Goal: Use online tool/utility: Utilize a website feature to perform a specific function

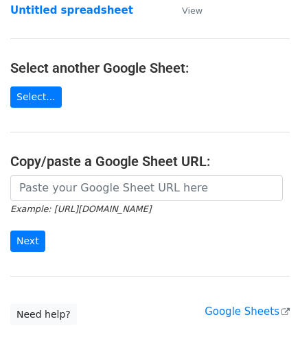
scroll to position [137, 0]
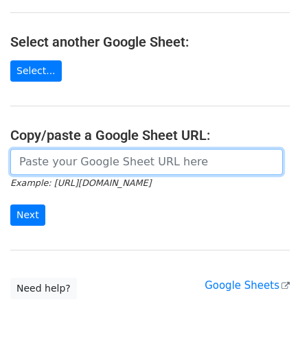
click at [71, 156] on input "url" at bounding box center [146, 162] width 273 height 26
paste input "[URL][DOMAIN_NAME]"
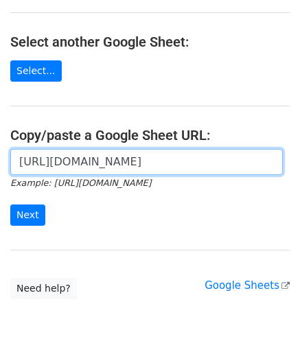
scroll to position [0, 288]
type input "[URL][DOMAIN_NAME]"
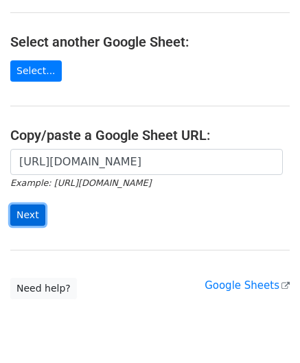
scroll to position [0, 0]
click at [27, 207] on input "Next" at bounding box center [27, 215] width 35 height 21
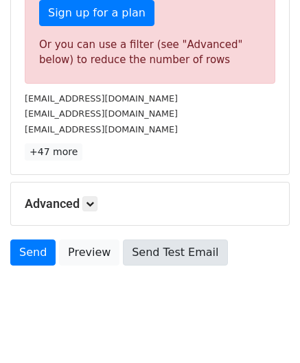
scroll to position [464, 0]
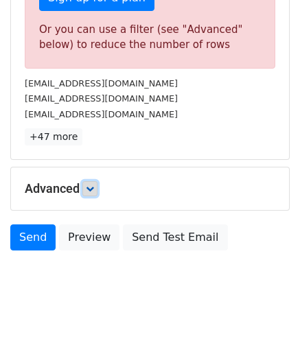
click at [90, 186] on icon at bounding box center [90, 189] width 8 height 8
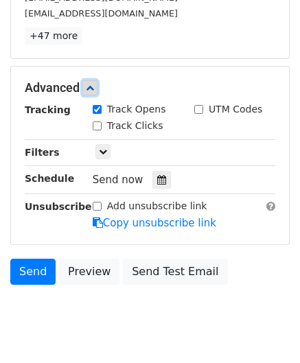
scroll to position [598, 0]
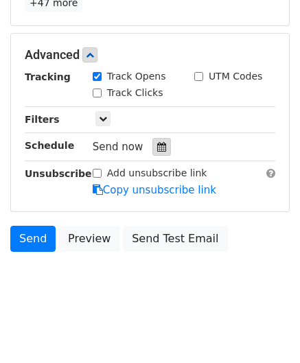
click at [157, 142] on icon at bounding box center [161, 147] width 9 height 10
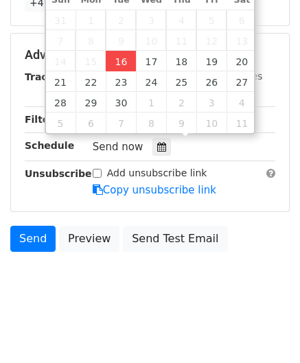
type input "[DATE] 12:00"
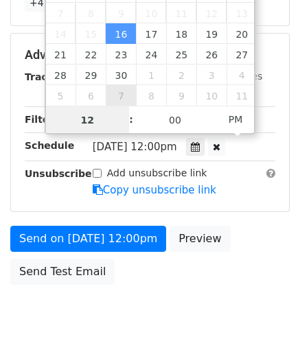
scroll to position [374, 0]
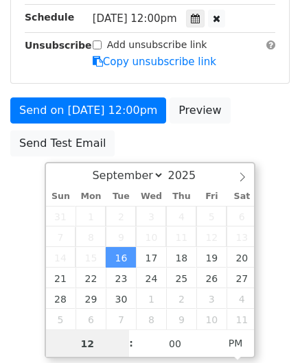
type input "1"
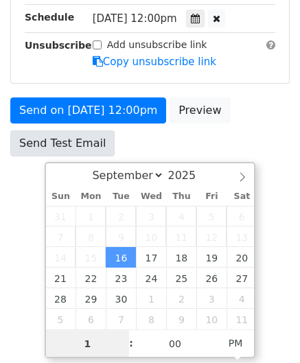
scroll to position [598, 0]
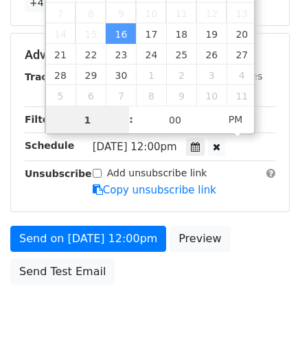
drag, startPoint x: 96, startPoint y: 120, endPoint x: 6, endPoint y: 120, distance: 90.0
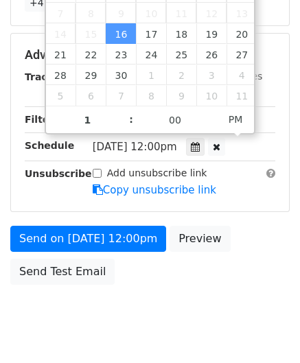
type input "2025-09-16 13:00"
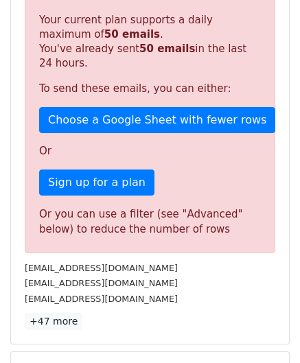
scroll to position [630, 0]
